Goal: Task Accomplishment & Management: Complete application form

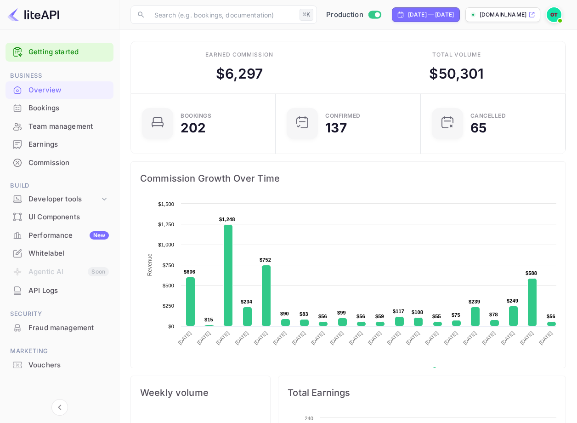
scroll to position [149, 140]
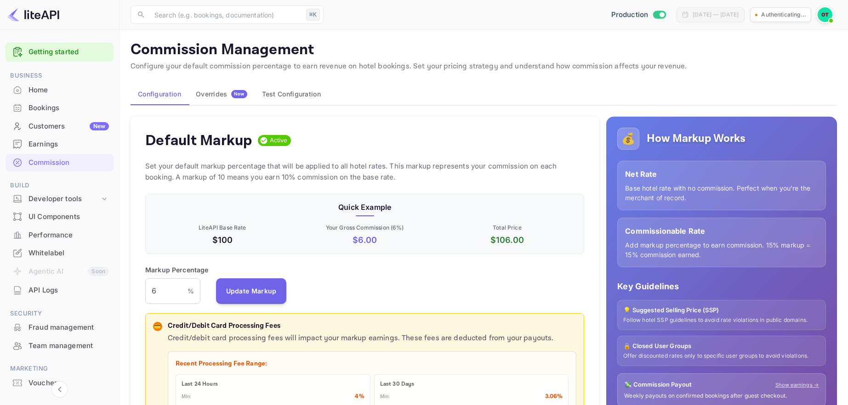
scroll to position [163, 439]
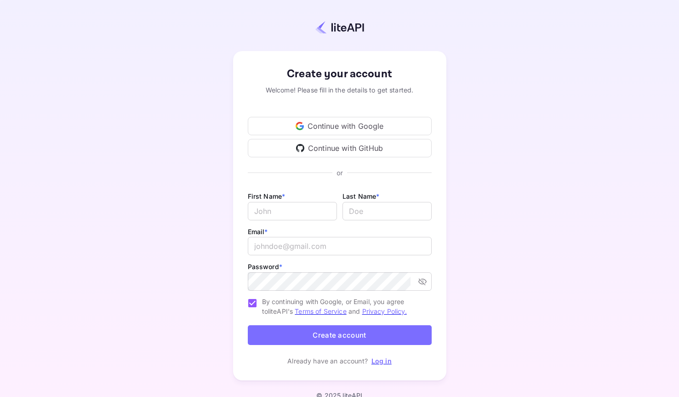
type input "billing@hotelprive.net"
click at [473, 169] on div "Create your account Welcome! Please fill in the details to get started. Continu…" at bounding box center [339, 215] width 598 height 351
click at [286, 206] on input "Email *" at bounding box center [292, 211] width 89 height 18
type input "t"
click at [375, 208] on input "lastName" at bounding box center [386, 211] width 89 height 18
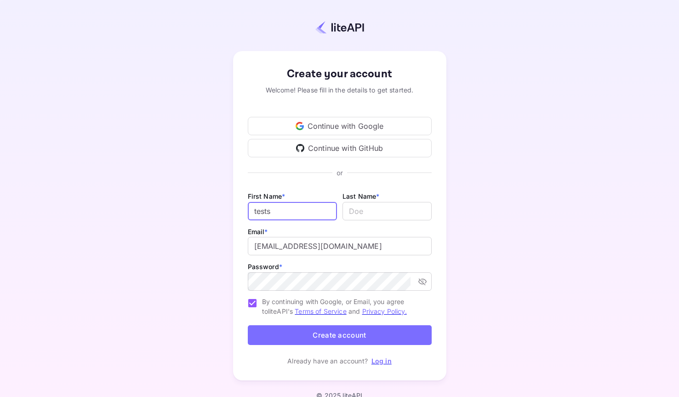
click at [333, 209] on input "tests" at bounding box center [292, 211] width 89 height 18
type input "test"
click at [376, 215] on input "lastName" at bounding box center [386, 211] width 89 height 18
type input "test"
click at [446, 231] on div "Create your account Welcome! Please fill in the details to get started. Continu…" at bounding box center [339, 215] width 598 height 351
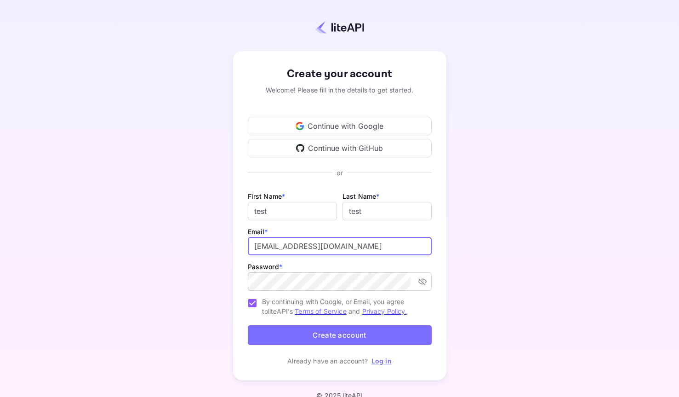
click at [336, 250] on input "billing@hotelprive.net" at bounding box center [340, 246] width 184 height 18
type input "g"
type input "t"
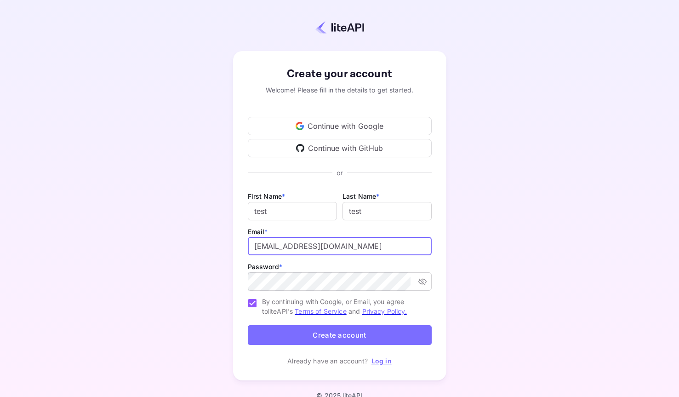
type input "gianweb1@gmail.com"
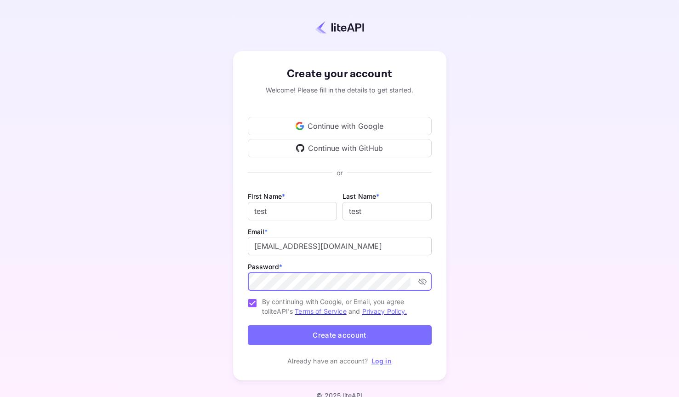
click at [550, 300] on div "Create your account Welcome! Please fill in the details to get started. Continu…" at bounding box center [339, 215] width 598 height 351
click at [491, 310] on div "Create your account Welcome! Please fill in the details to get started. Continu…" at bounding box center [339, 215] width 598 height 351
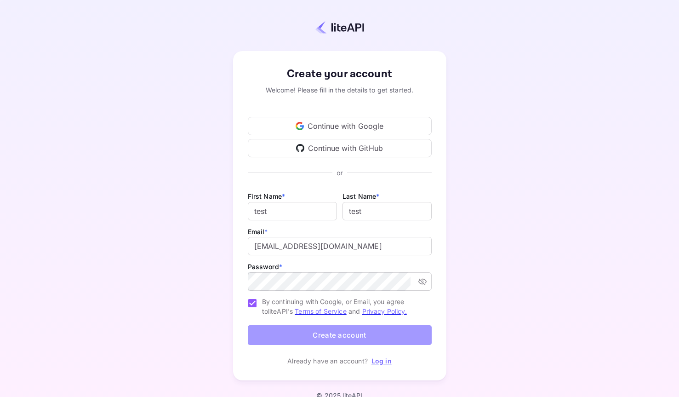
click at [382, 331] on button "Create account" at bounding box center [340, 335] width 184 height 20
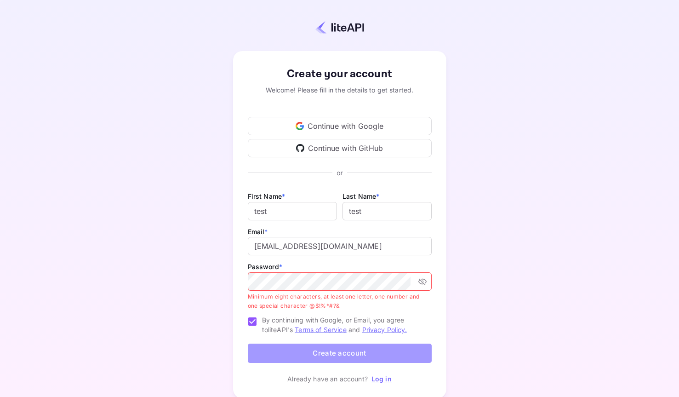
click at [366, 359] on button "Create account" at bounding box center [340, 353] width 184 height 20
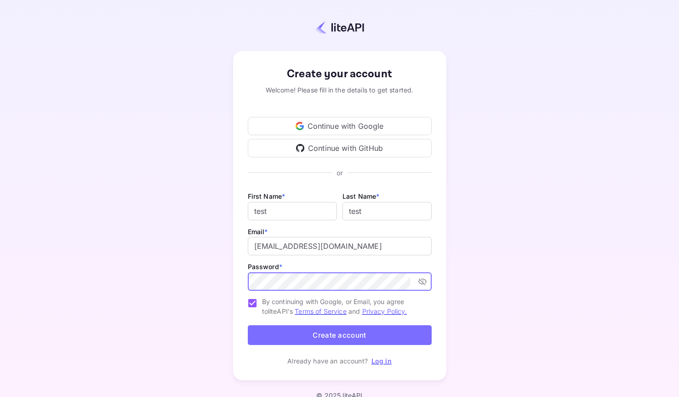
click at [349, 336] on button "Create account" at bounding box center [340, 335] width 184 height 20
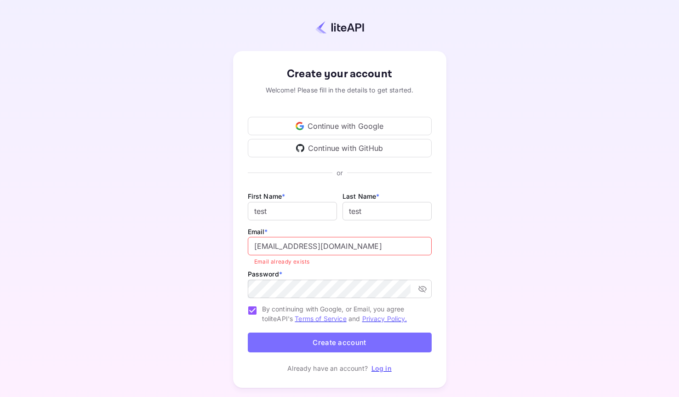
click at [349, 248] on input "gianweb1@gmail.com" at bounding box center [340, 246] width 184 height 18
click at [469, 259] on div "Create your account Welcome! Please fill in the details to get started. Continu…" at bounding box center [339, 219] width 598 height 359
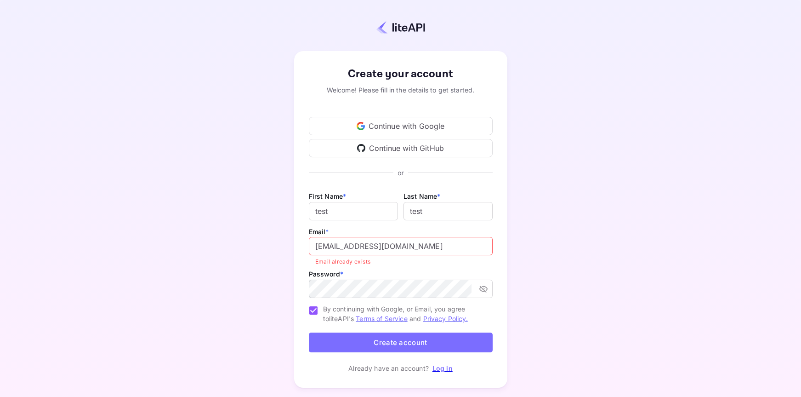
click at [603, 142] on div "Create your account Welcome! Please fill in the details to get started. Continu…" at bounding box center [400, 219] width 720 height 359
click at [441, 370] on link "Log in" at bounding box center [443, 368] width 20 height 8
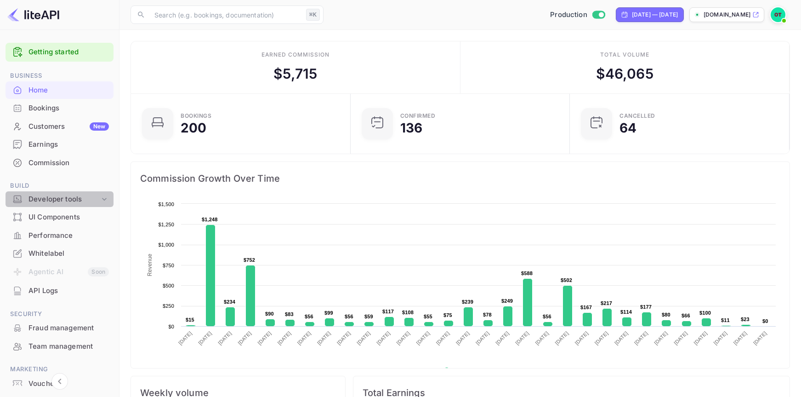
click at [100, 197] on icon at bounding box center [104, 198] width 9 height 9
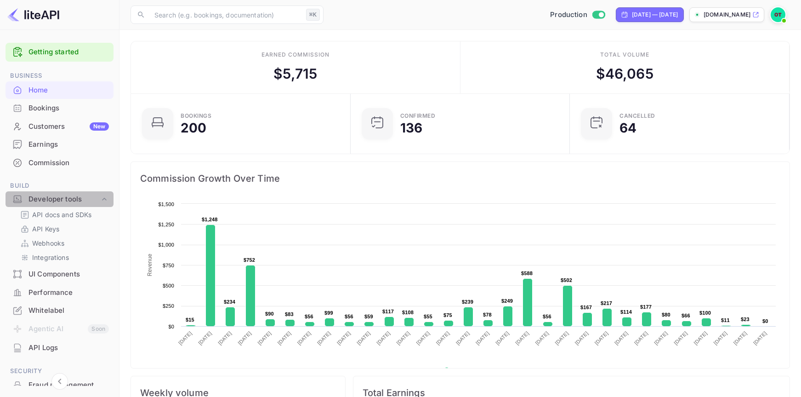
click at [100, 197] on icon at bounding box center [104, 198] width 9 height 9
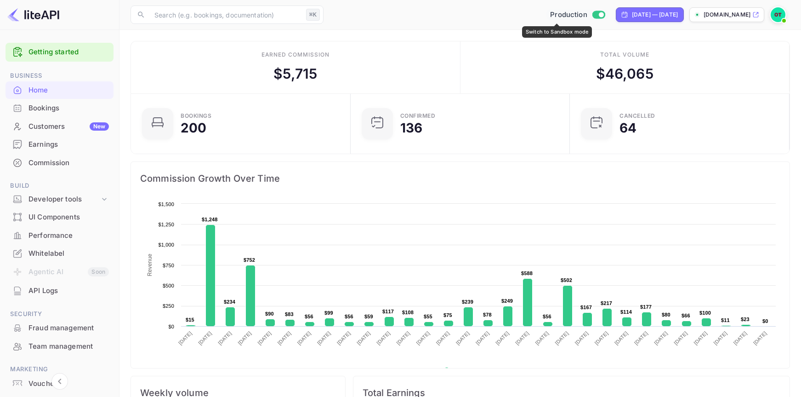
click at [550, 16] on span "Production" at bounding box center [568, 15] width 37 height 11
checkbox input "false"
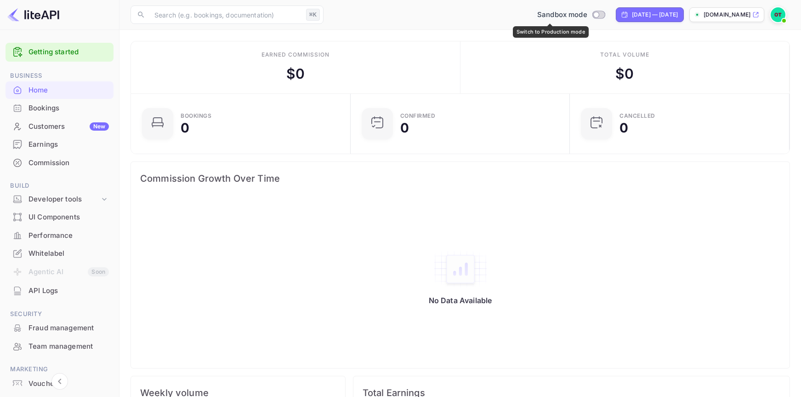
click at [587, 13] on input "Switch to Production mode" at bounding box center [596, 14] width 18 height 6
checkbox input "true"
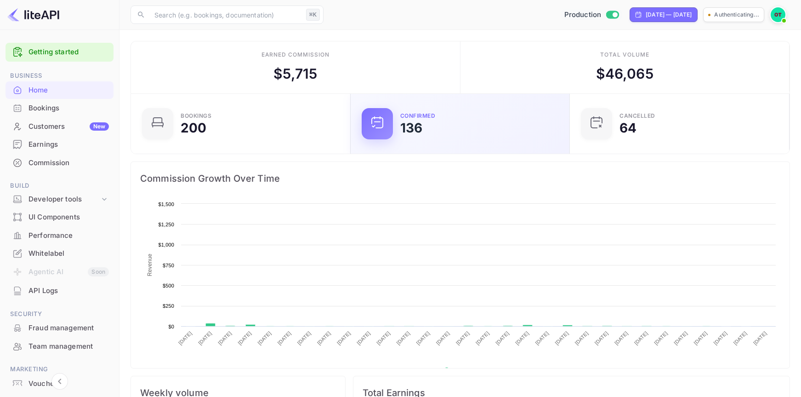
scroll to position [149, 214]
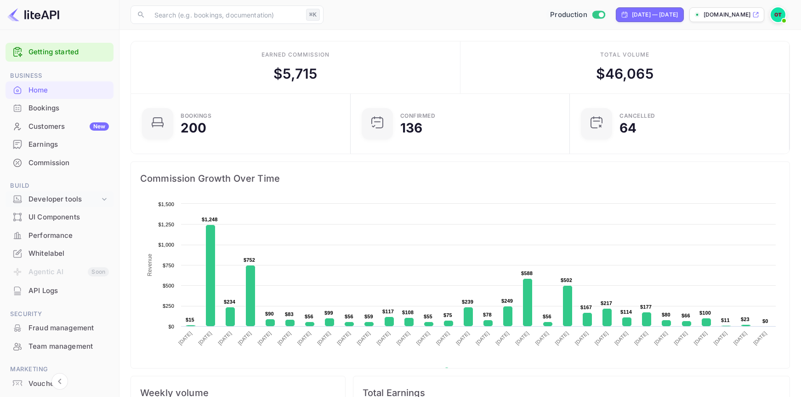
click at [78, 201] on div "Developer tools" at bounding box center [63, 199] width 71 height 11
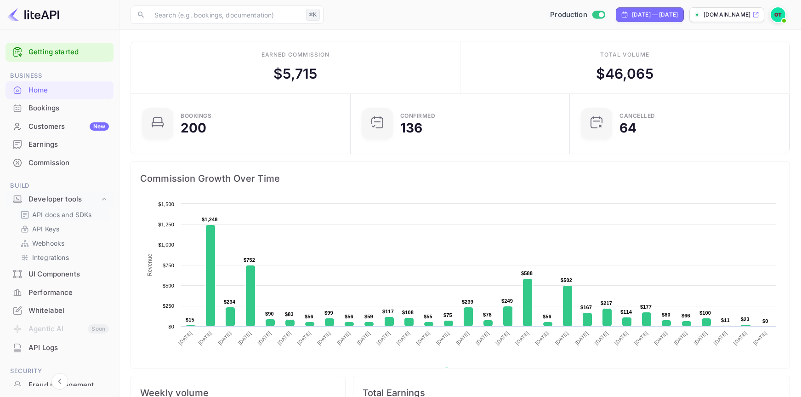
click at [76, 214] on p "API docs and SDKs" at bounding box center [62, 215] width 60 height 10
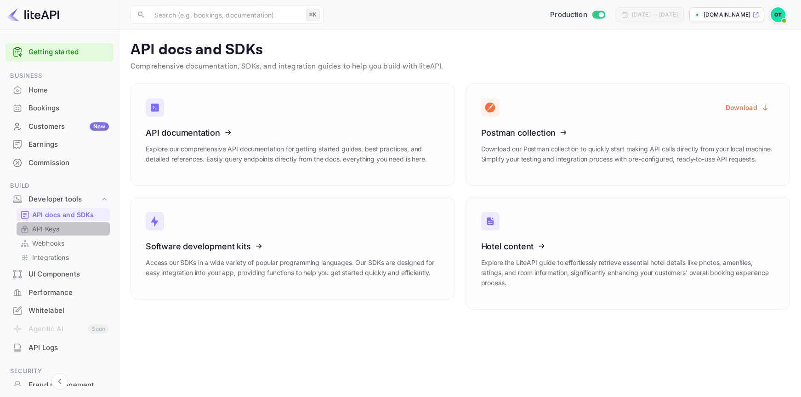
click at [63, 226] on link "API Keys" at bounding box center [63, 229] width 86 height 10
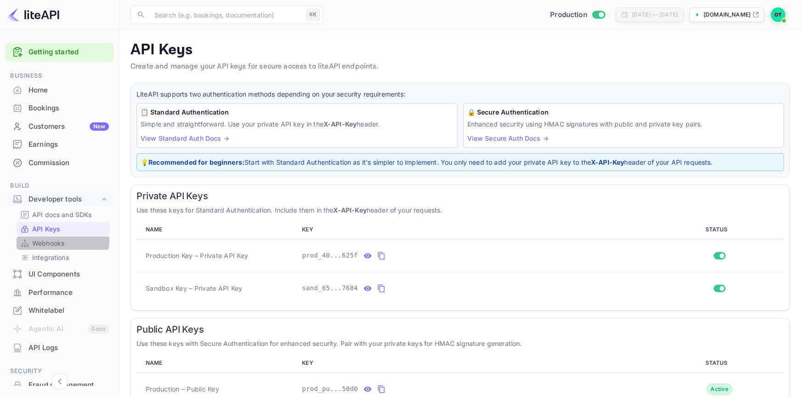
click at [60, 240] on p "Webhooks" at bounding box center [48, 243] width 32 height 10
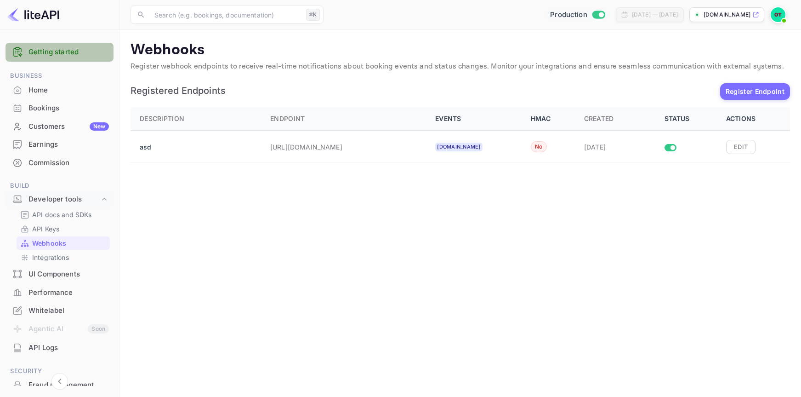
click at [72, 46] on div "Getting started" at bounding box center [60, 52] width 108 height 19
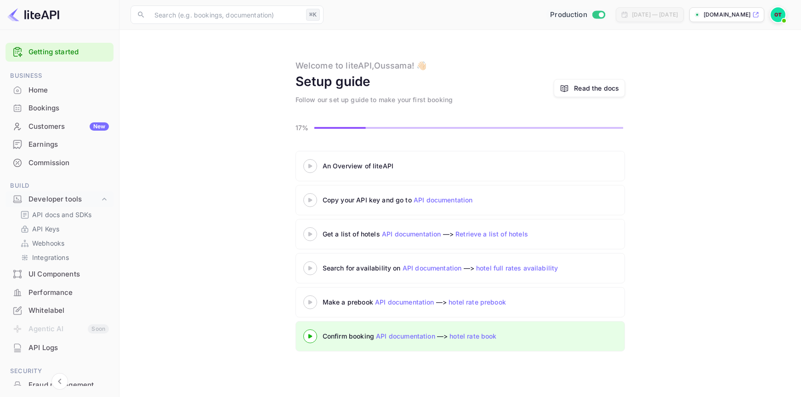
click at [262, 189] on div "An Overview of liteAPI Copy your API key and go to API documentation Get a list…" at bounding box center [461, 253] width 660 height 204
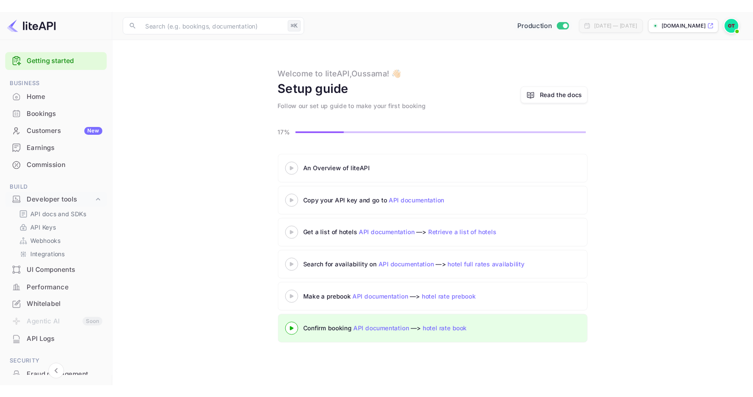
scroll to position [103, 0]
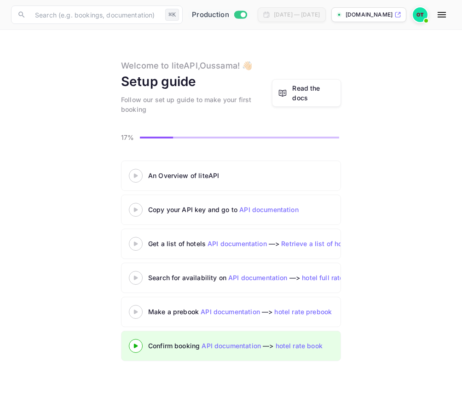
click at [429, 100] on div "Welcome to liteAPI, Oussama ! 👋🏻 Setup guide Follow our set up guide to make yo…" at bounding box center [230, 86] width 439 height 55
drag, startPoint x: 459, startPoint y: 97, endPoint x: 639, endPoint y: 111, distance: 180.3
click at [462, 111] on html "Now you can check your travel website directly from the link. Check your websit…" at bounding box center [231, 198] width 462 height 397
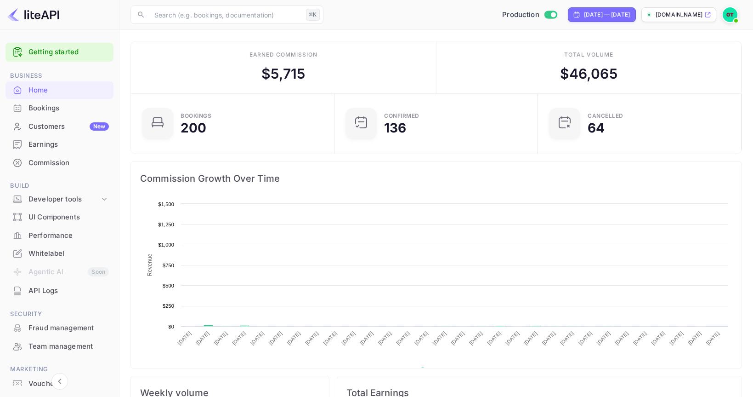
scroll to position [149, 198]
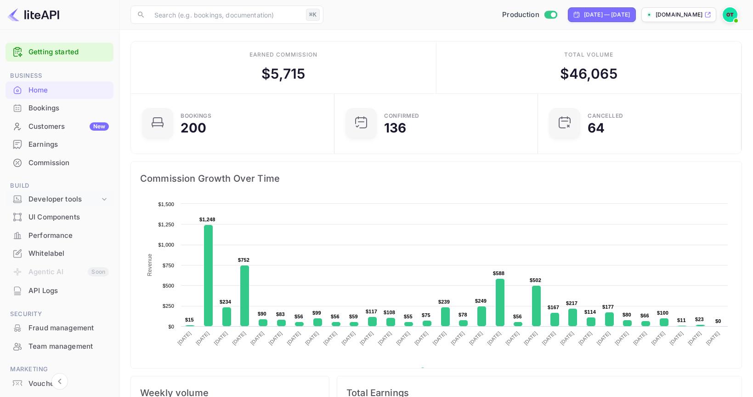
click at [105, 197] on icon at bounding box center [104, 198] width 9 height 9
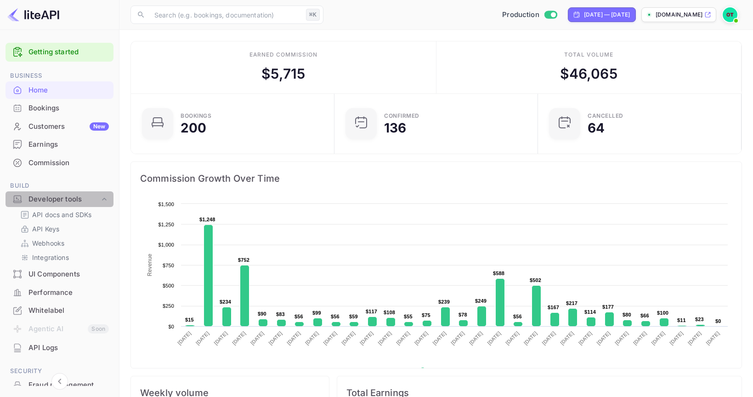
click at [105, 197] on icon at bounding box center [104, 198] width 9 height 9
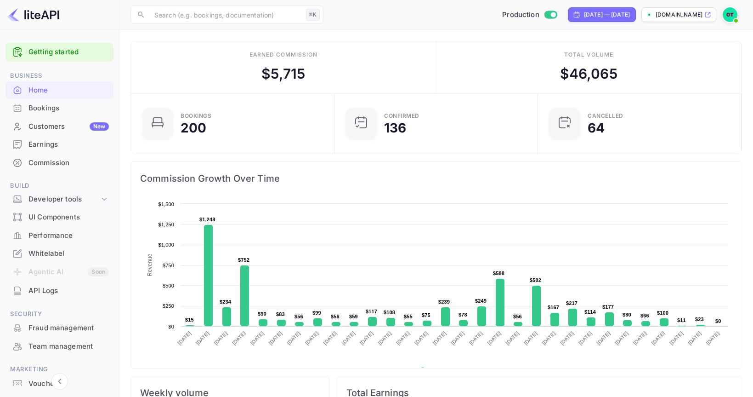
click at [105, 199] on icon at bounding box center [104, 198] width 9 height 9
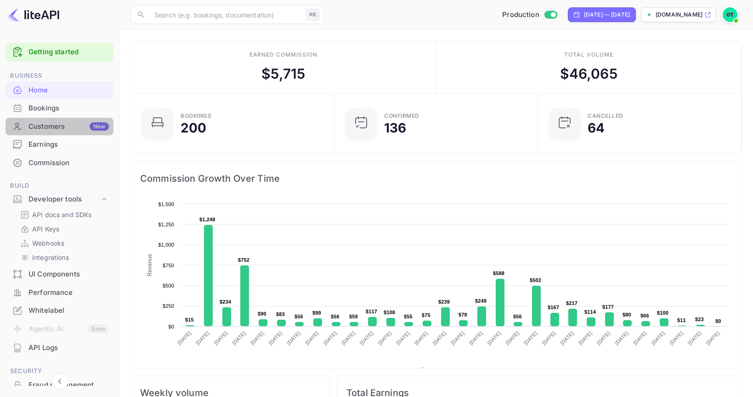
click at [58, 132] on div "Customers New" at bounding box center [60, 127] width 108 height 18
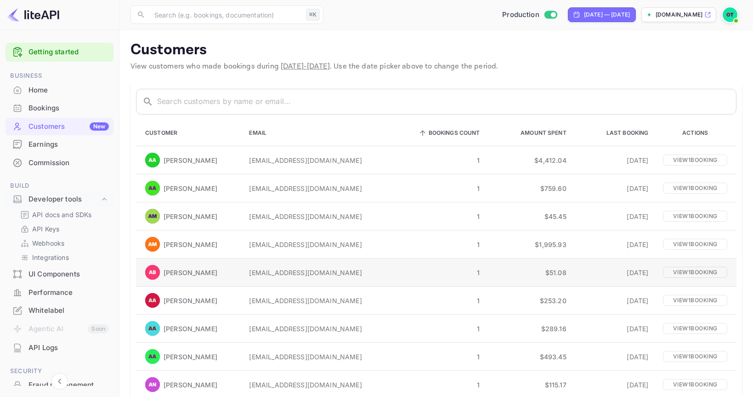
scroll to position [70, 0]
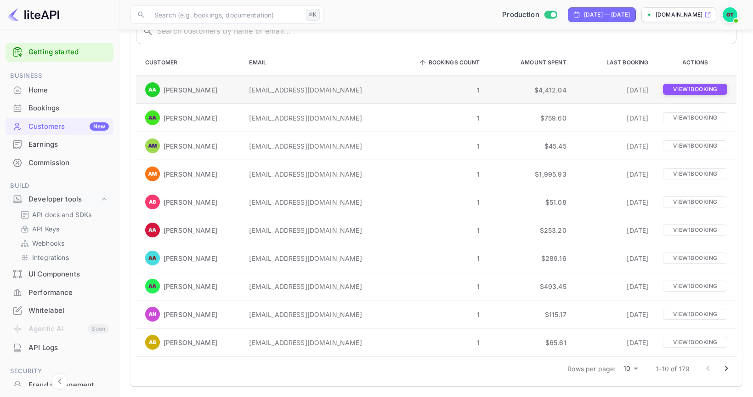
click at [681, 88] on p "View 1 booking" at bounding box center [695, 89] width 64 height 11
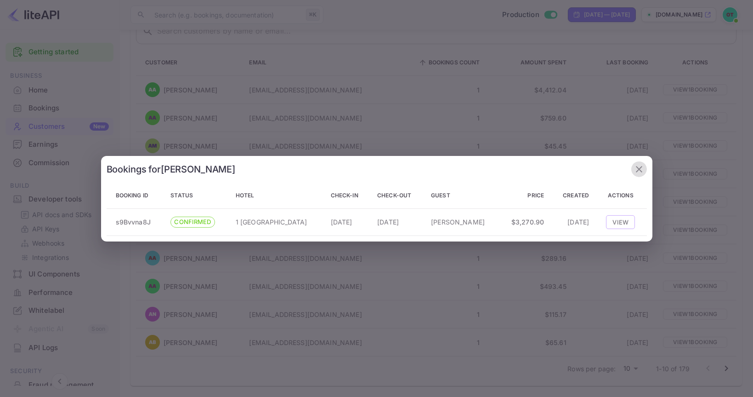
click at [640, 169] on icon "button" at bounding box center [639, 168] width 6 height 6
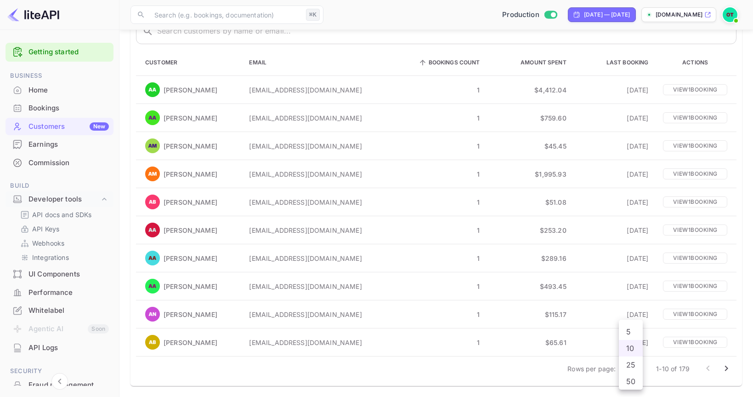
click at [627, 364] on body "Getting started Business Home Bookings Customers New Earnings Commission Build …" at bounding box center [376, 163] width 753 height 467
click at [729, 370] on div at bounding box center [376, 198] width 753 height 397
click at [729, 370] on icon "Go to next page" at bounding box center [726, 368] width 11 height 11
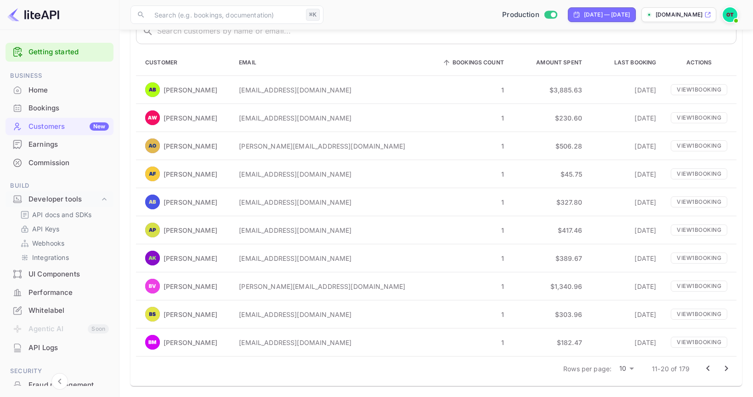
click at [729, 370] on icon "Go to next page" at bounding box center [726, 368] width 11 height 11
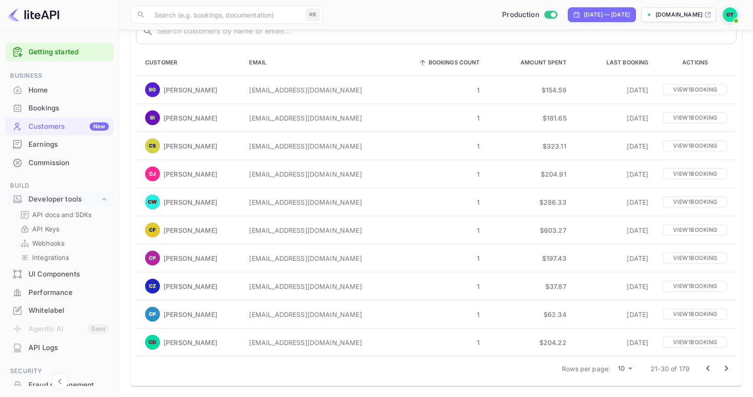
click at [729, 370] on icon "Go to next page" at bounding box center [726, 368] width 11 height 11
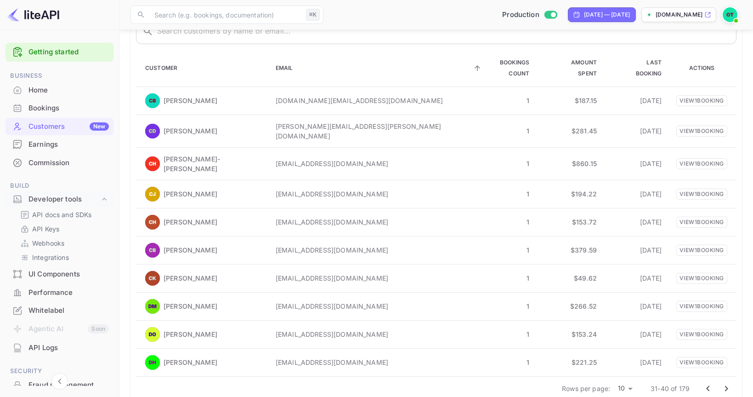
click at [729, 383] on icon "Go to next page" at bounding box center [726, 388] width 11 height 11
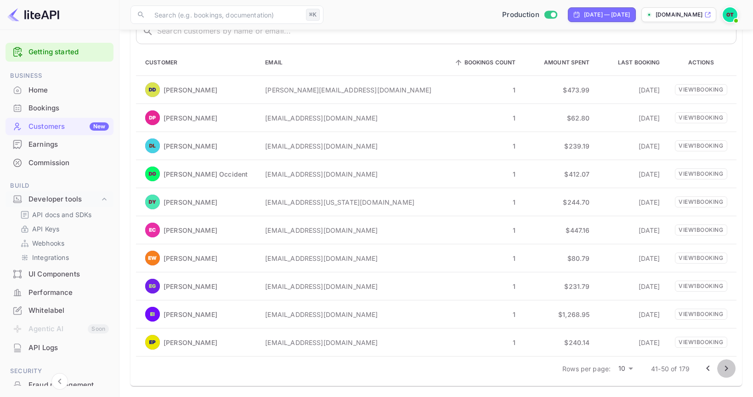
click at [729, 370] on icon "Go to next page" at bounding box center [726, 368] width 11 height 11
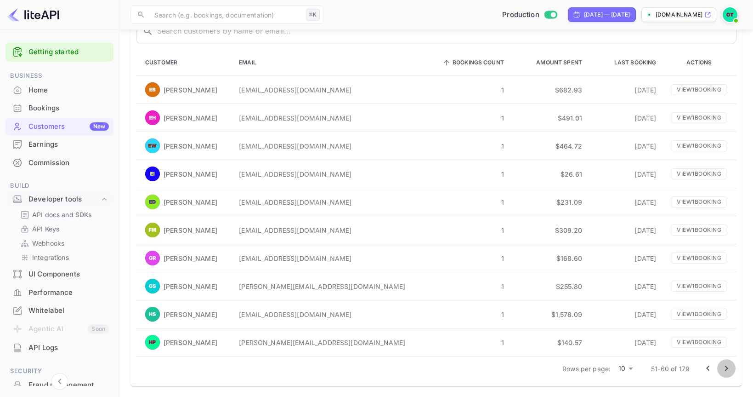
click at [729, 370] on icon "Go to next page" at bounding box center [726, 368] width 11 height 11
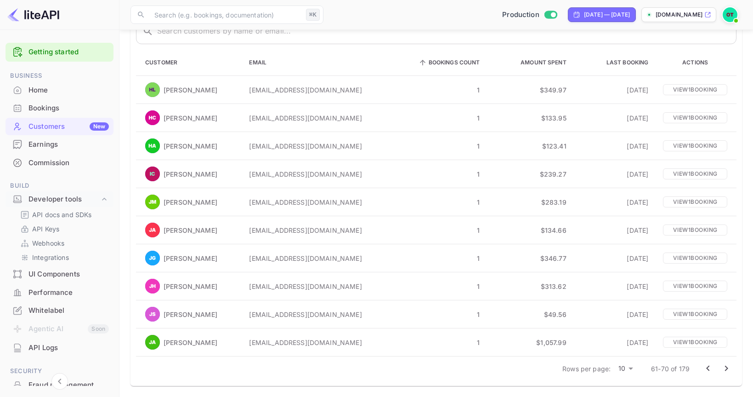
click at [729, 370] on icon "Go to next page" at bounding box center [726, 368] width 11 height 11
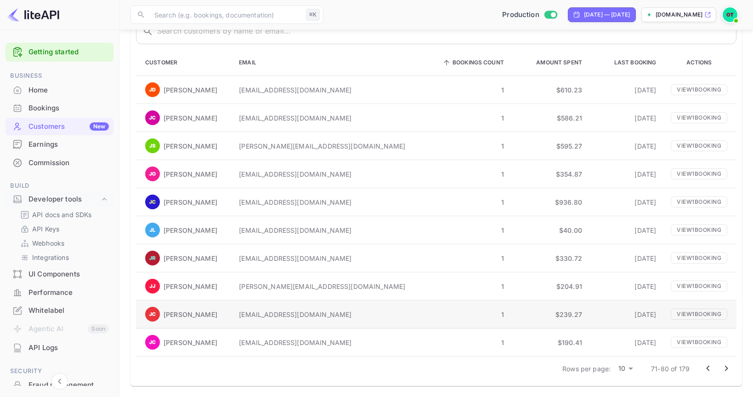
click at [302, 316] on p "jordanecohen@gmail.com" at bounding box center [329, 314] width 181 height 10
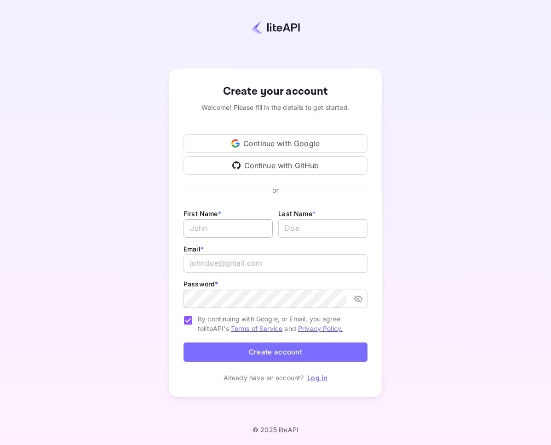
type input "[EMAIL_ADDRESS][DOMAIN_NAME]"
click at [263, 220] on input "Email *" at bounding box center [227, 228] width 89 height 18
type input "tes"
click at [323, 227] on input "lastName" at bounding box center [322, 228] width 89 height 18
type input "tet"
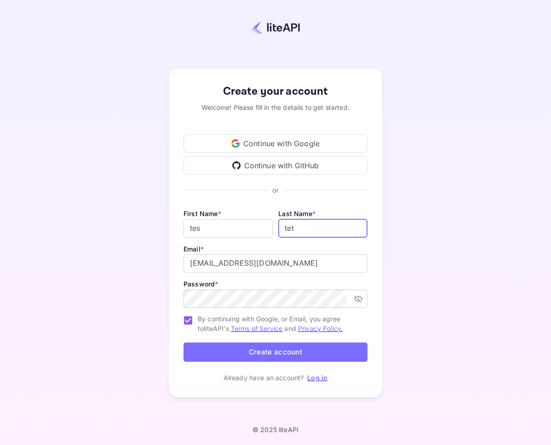
click at [384, 268] on div "Create your account Welcome! Please fill in the details to get started. Continu…" at bounding box center [275, 233] width 470 height 386
click at [274, 258] on input "[EMAIL_ADDRESS][DOMAIN_NAME]" at bounding box center [275, 263] width 184 height 18
type input "[EMAIL_ADDRESS][DOMAIN_NAME]"
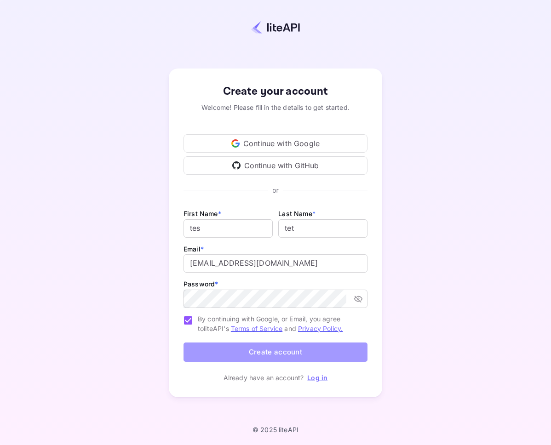
click at [293, 356] on button "Create account" at bounding box center [275, 352] width 184 height 20
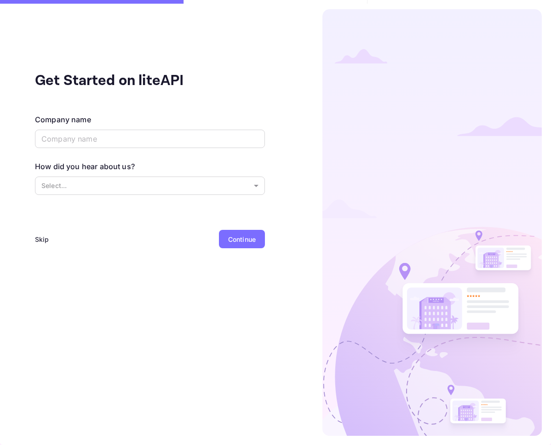
click at [43, 237] on div "Skip" at bounding box center [42, 239] width 14 height 10
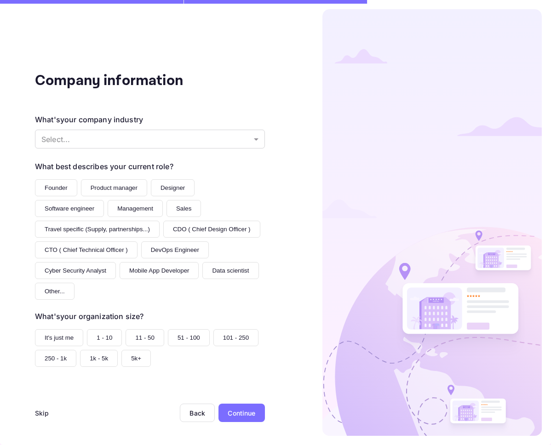
click at [40, 410] on div "Skip" at bounding box center [42, 413] width 14 height 10
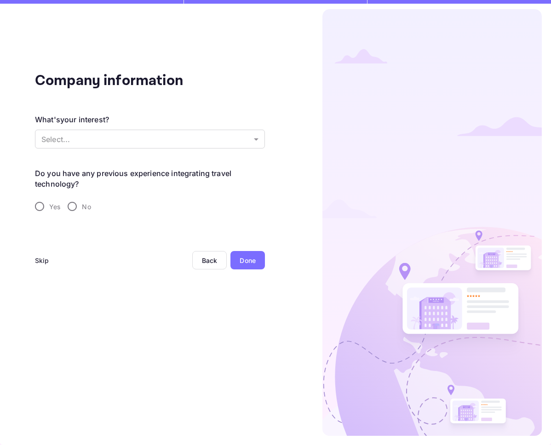
click at [41, 256] on div "Skip" at bounding box center [42, 261] width 14 height 10
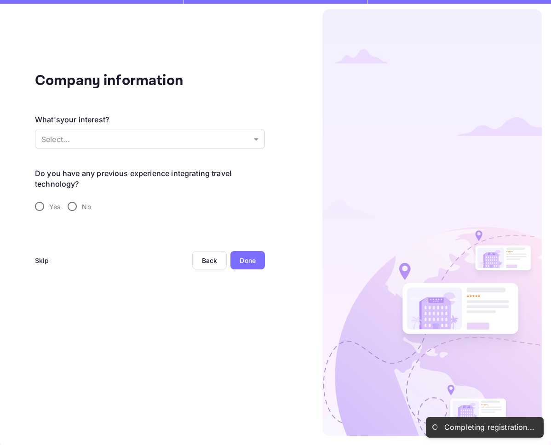
click at [42, 263] on div "Skip" at bounding box center [42, 261] width 14 height 10
